Goal: Transaction & Acquisition: Purchase product/service

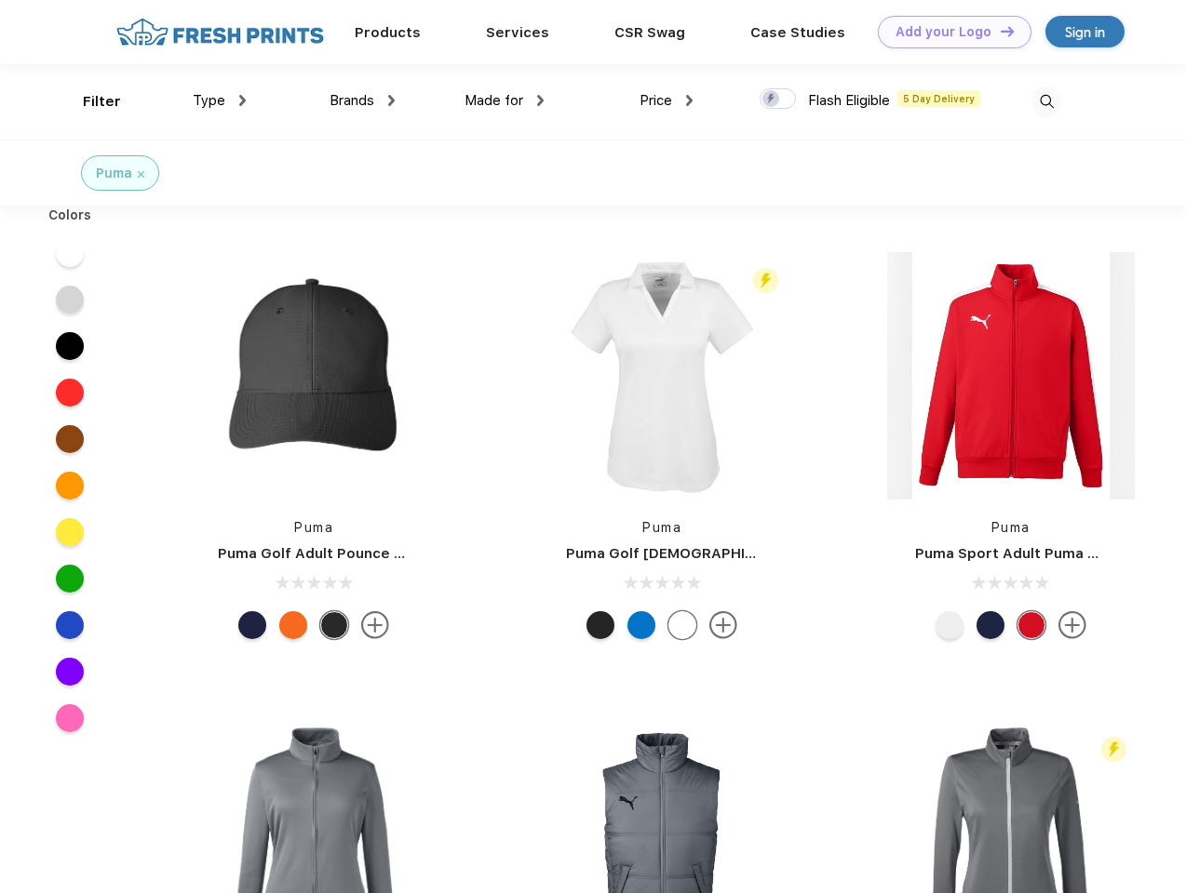
scroll to position [1, 0]
click at [947, 32] on link "Add your Logo Design Tool" at bounding box center [955, 32] width 154 height 33
click at [0, 0] on div "Design Tool" at bounding box center [0, 0] width 0 height 0
click at [999, 31] on link "Add your Logo Design Tool" at bounding box center [955, 32] width 154 height 33
click at [89, 101] on div "Filter" at bounding box center [102, 101] width 38 height 21
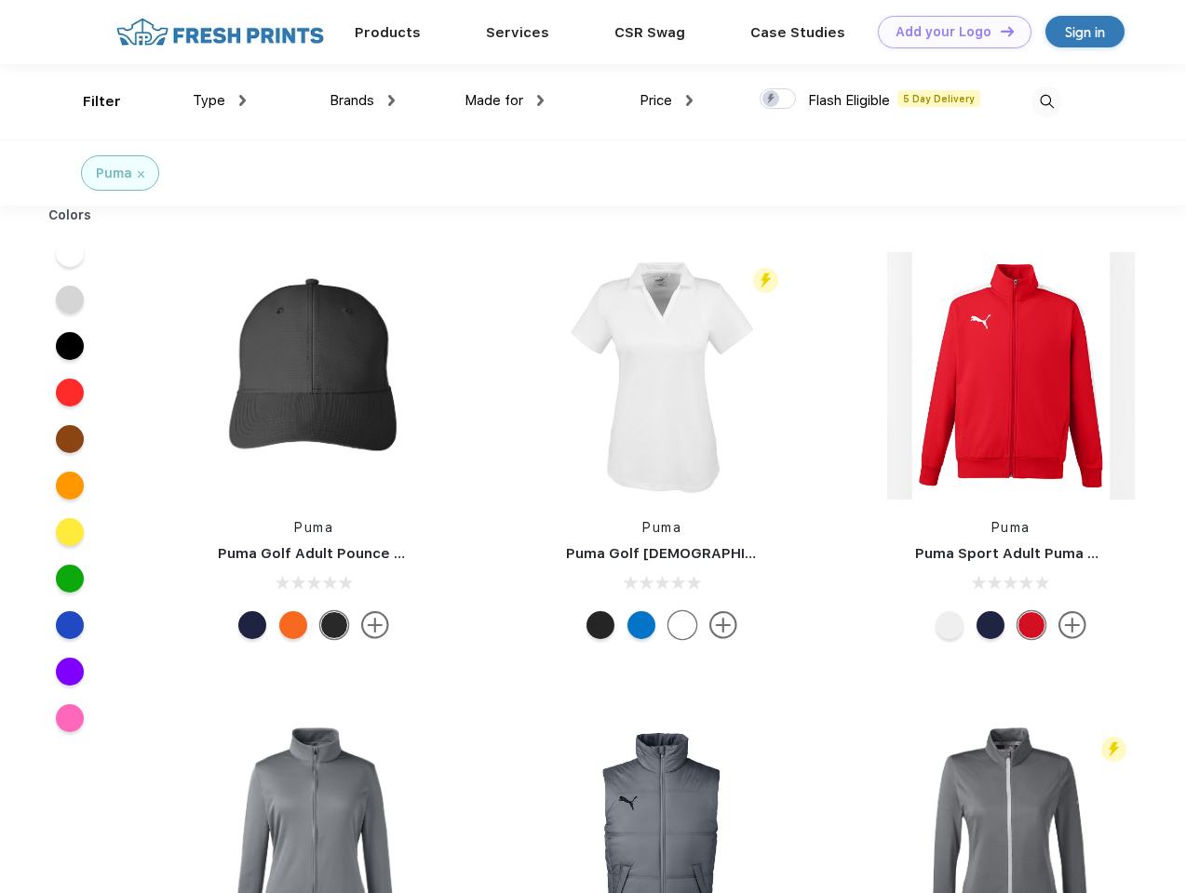
click at [220, 101] on span "Type" at bounding box center [209, 100] width 33 height 17
click at [362, 101] on span "Brands" at bounding box center [351, 100] width 45 height 17
click at [504, 101] on span "Made for" at bounding box center [493, 100] width 59 height 17
click at [666, 101] on span "Price" at bounding box center [655, 100] width 33 height 17
click at [778, 100] on div at bounding box center [777, 98] width 36 height 20
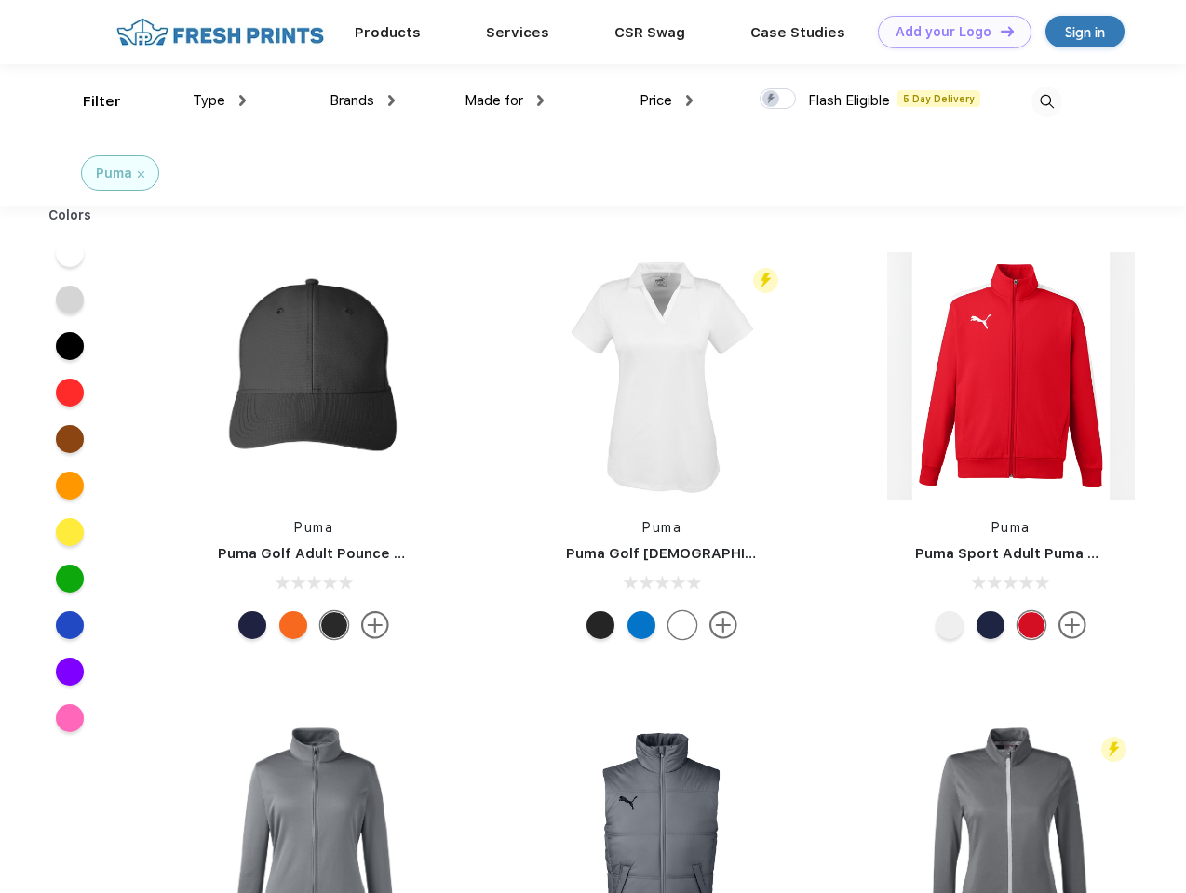
click at [772, 100] on input "checkbox" at bounding box center [765, 93] width 12 height 12
click at [1046, 101] on img at bounding box center [1046, 102] width 31 height 31
